Goal: Task Accomplishment & Management: Manage account settings

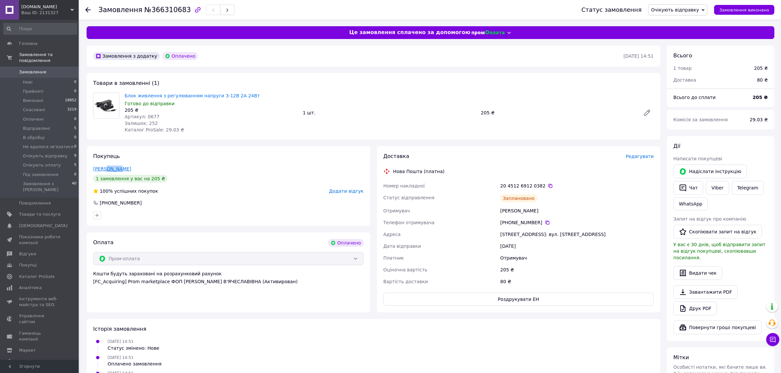
drag, startPoint x: 123, startPoint y: 168, endPoint x: 105, endPoint y: 168, distance: 18.1
click at [105, 168] on div "[PERSON_NAME]" at bounding box center [228, 169] width 271 height 7
click at [136, 166] on div "[PERSON_NAME]" at bounding box center [228, 169] width 271 height 7
drag, startPoint x: 106, startPoint y: 170, endPoint x: 91, endPoint y: 170, distance: 14.8
click at [91, 170] on div "Покупець [PERSON_NAME] 1 замовлення у вас на 205 ₴ 100% успішних покупок Додати…" at bounding box center [229, 186] width 284 height 80
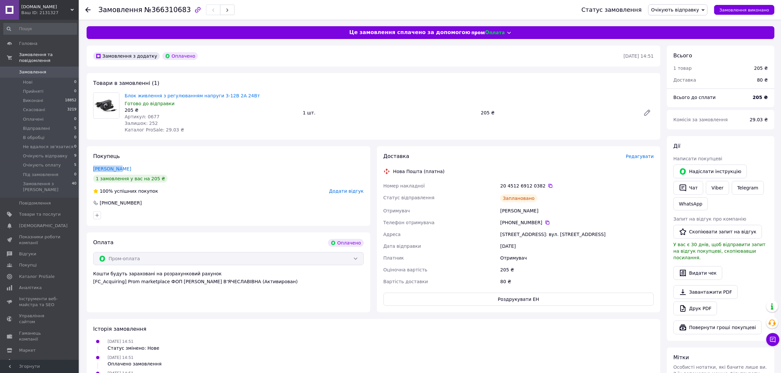
copy link "[PERSON_NAME]"
click at [639, 158] on span "Редагувати" at bounding box center [640, 156] width 28 height 5
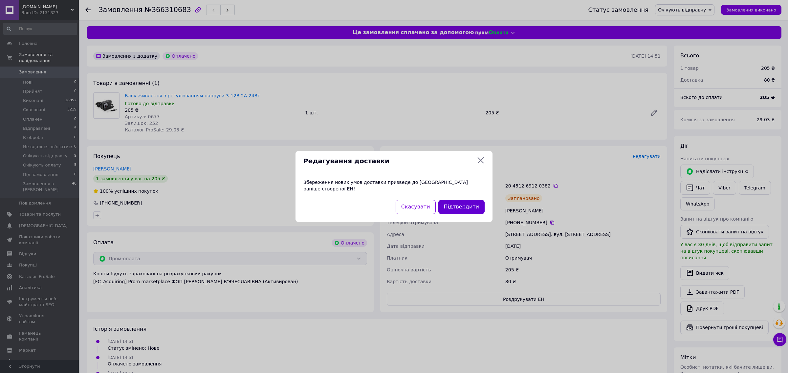
click at [462, 204] on button "Підтвердити" at bounding box center [461, 207] width 46 height 14
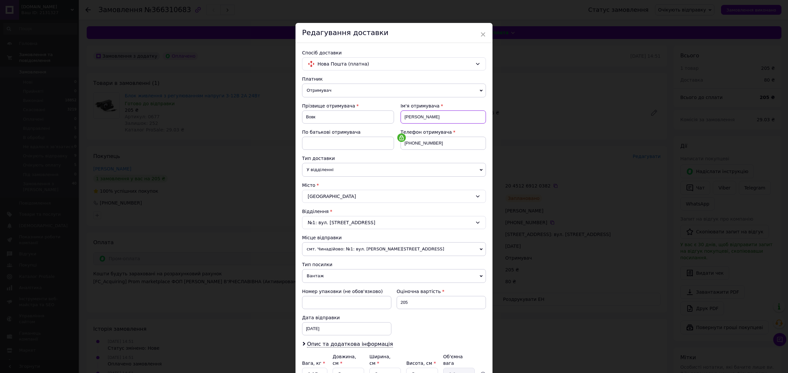
click at [407, 117] on input "[PERSON_NAME]" at bounding box center [442, 117] width 85 height 13
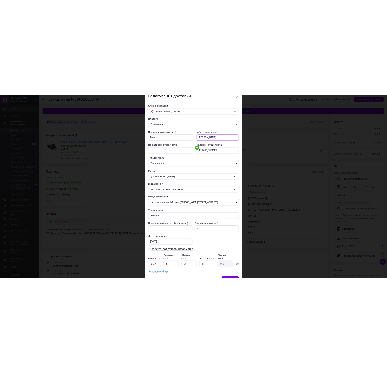
scroll to position [64, 0]
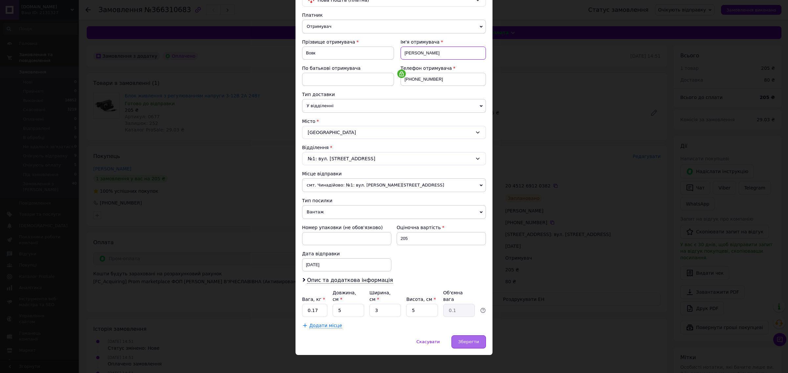
type input "[PERSON_NAME]"
click at [460, 340] on span "Зберегти" at bounding box center [468, 342] width 21 height 5
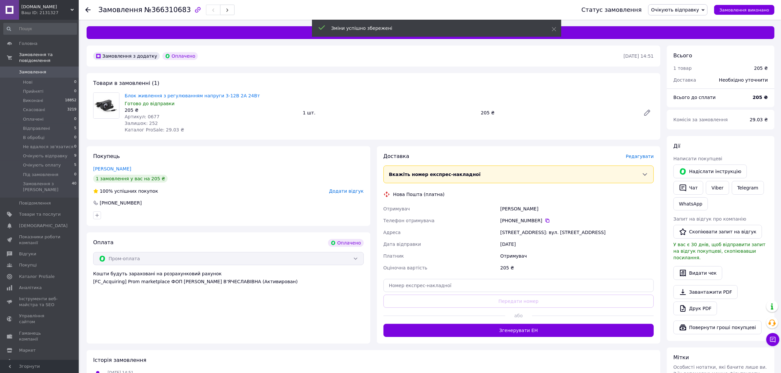
click at [529, 340] on div "Доставка [PERSON_NAME] Вкажіть номер експрес-накладної Обов'язково введіть номе…" at bounding box center [519, 245] width 284 height 198
click at [529, 334] on button "Згенерувати ЕН" at bounding box center [519, 330] width 271 height 13
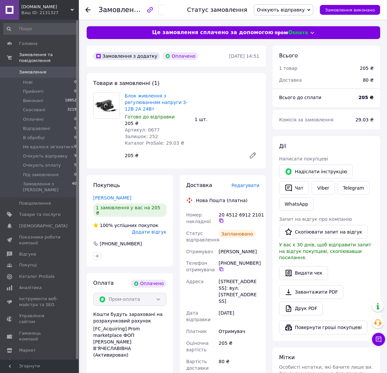
click at [220, 219] on icon at bounding box center [221, 220] width 5 height 5
